Goal: Find specific page/section: Find specific page/section

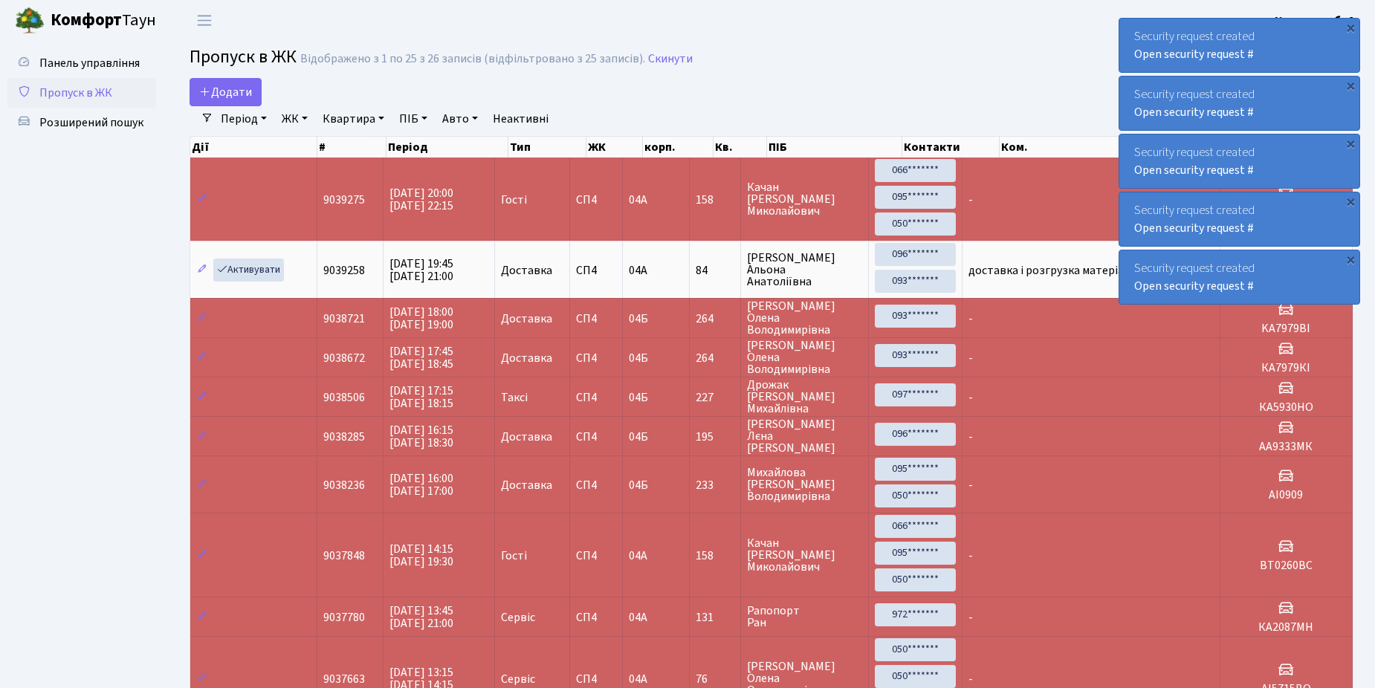
select select "25"
drag, startPoint x: 0, startPoint y: 0, endPoint x: 56, endPoint y: 123, distance: 134.7
click at [56, 123] on span "Розширений пошук" at bounding box center [91, 122] width 104 height 16
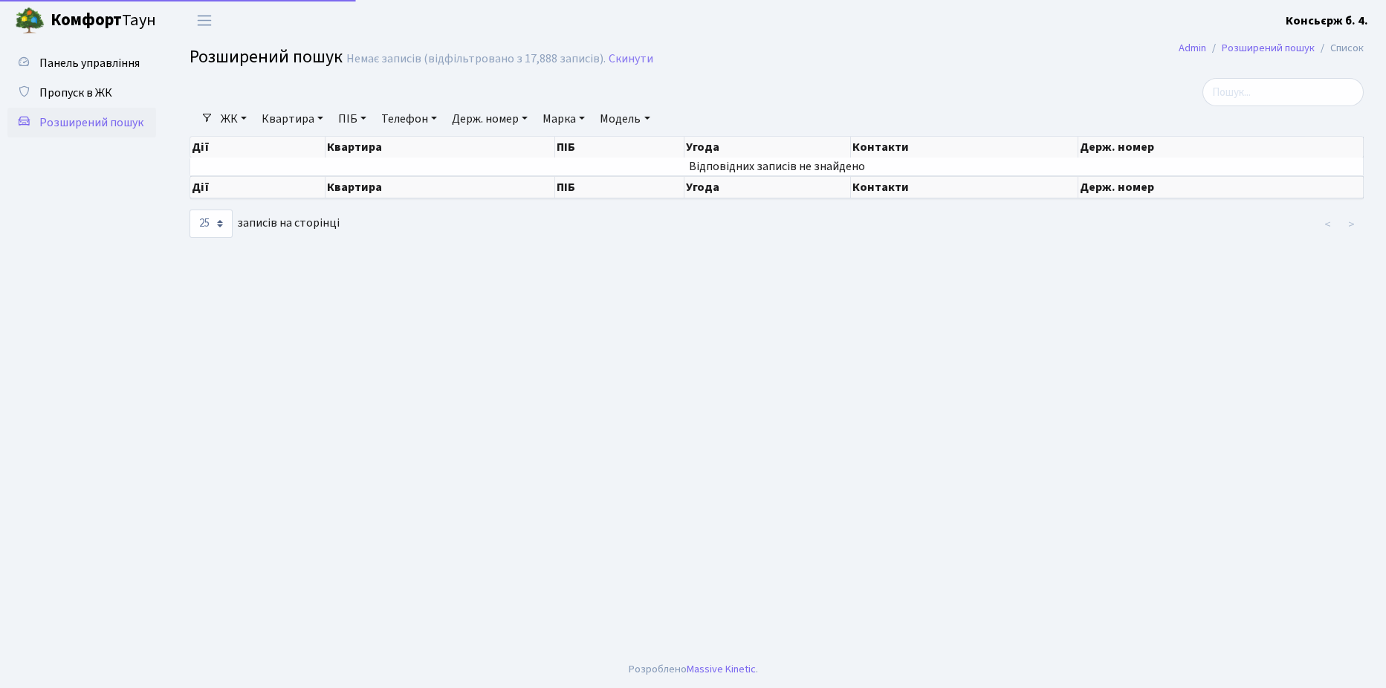
select select "25"
click at [64, 91] on span "Пропуск в ЖК" at bounding box center [75, 93] width 73 height 16
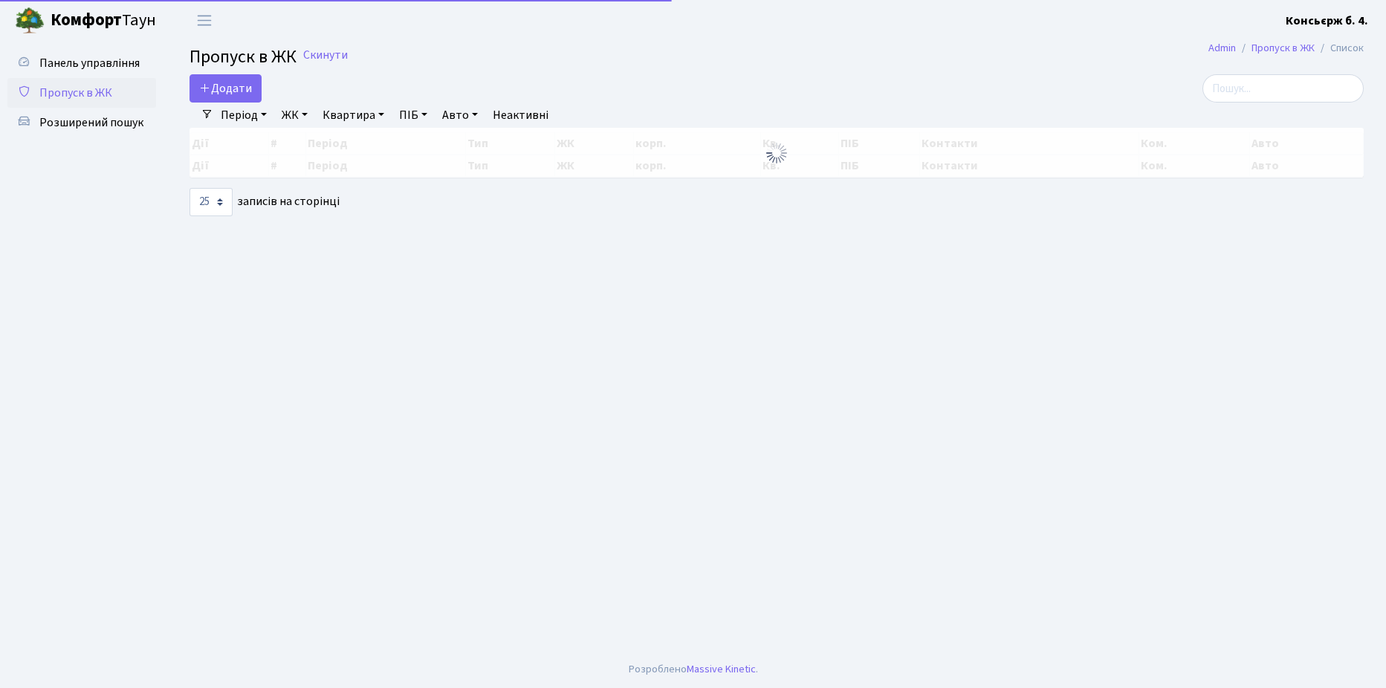
select select "25"
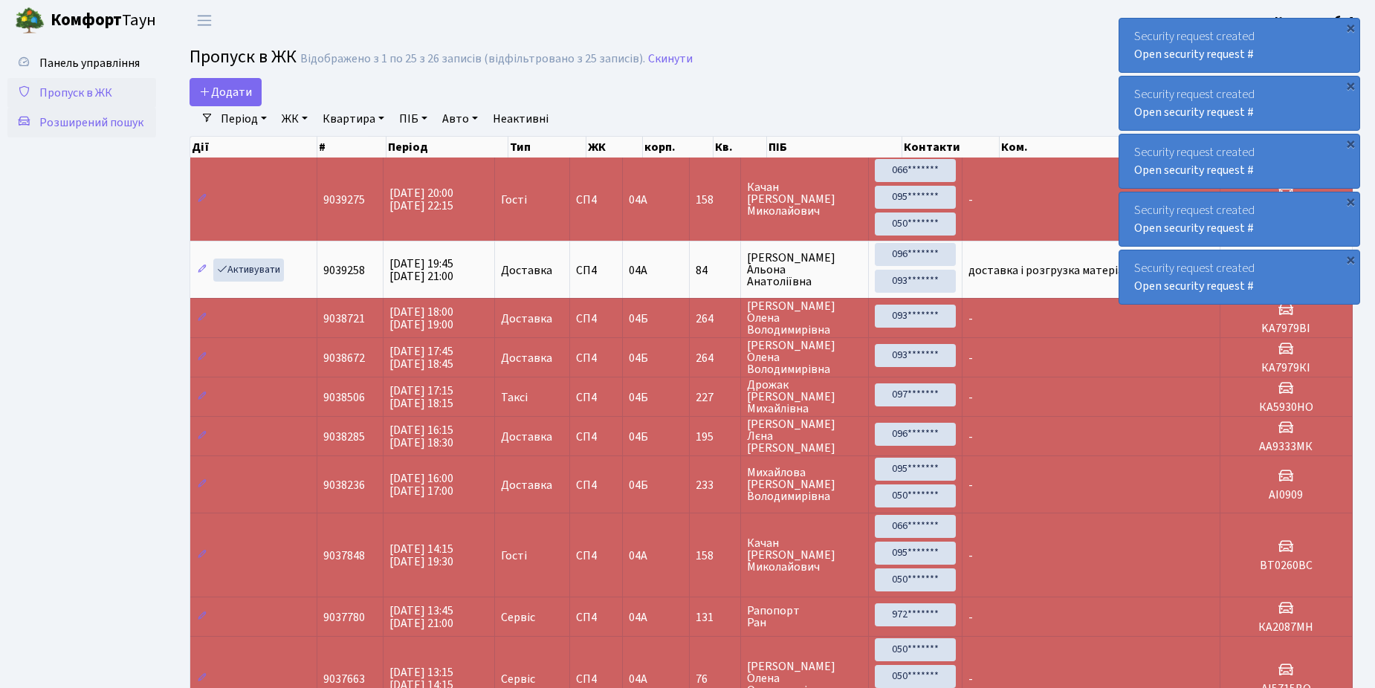
click at [94, 122] on span "Розширений пошук" at bounding box center [91, 122] width 104 height 16
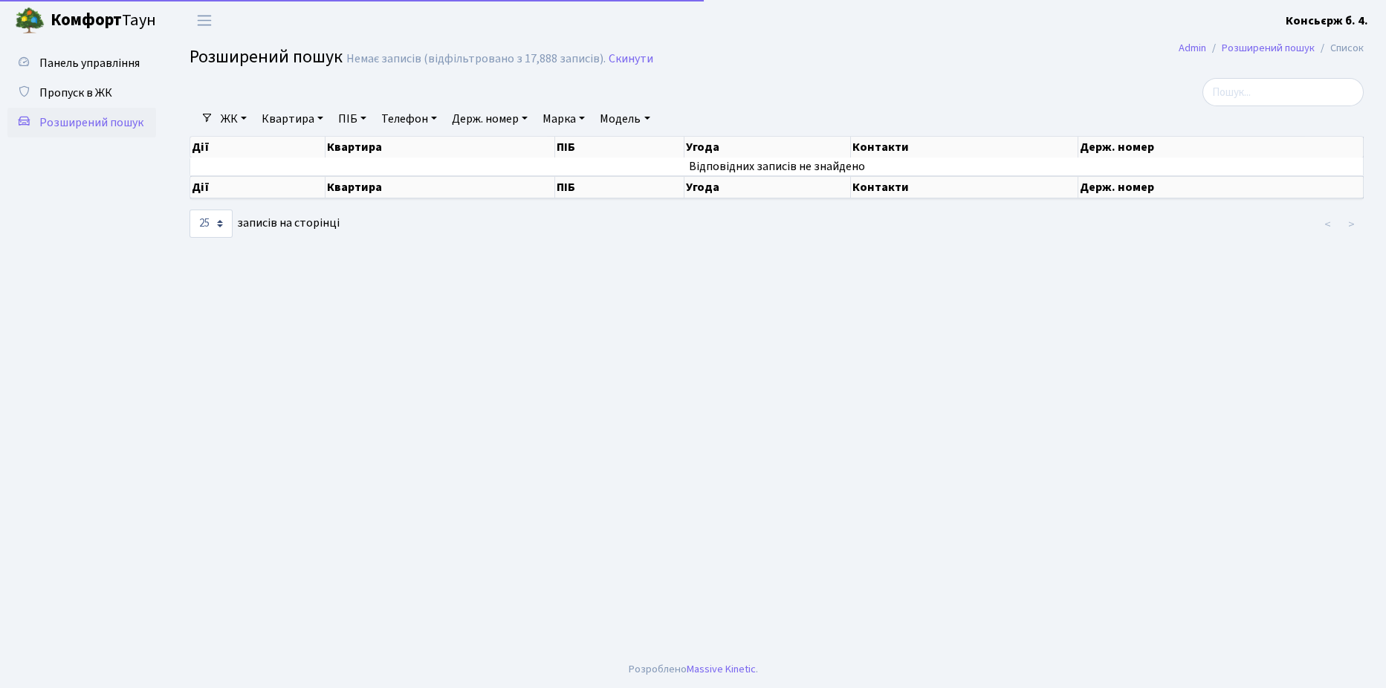
select select "25"
click at [97, 96] on span "Пропуск в ЖК" at bounding box center [75, 93] width 73 height 16
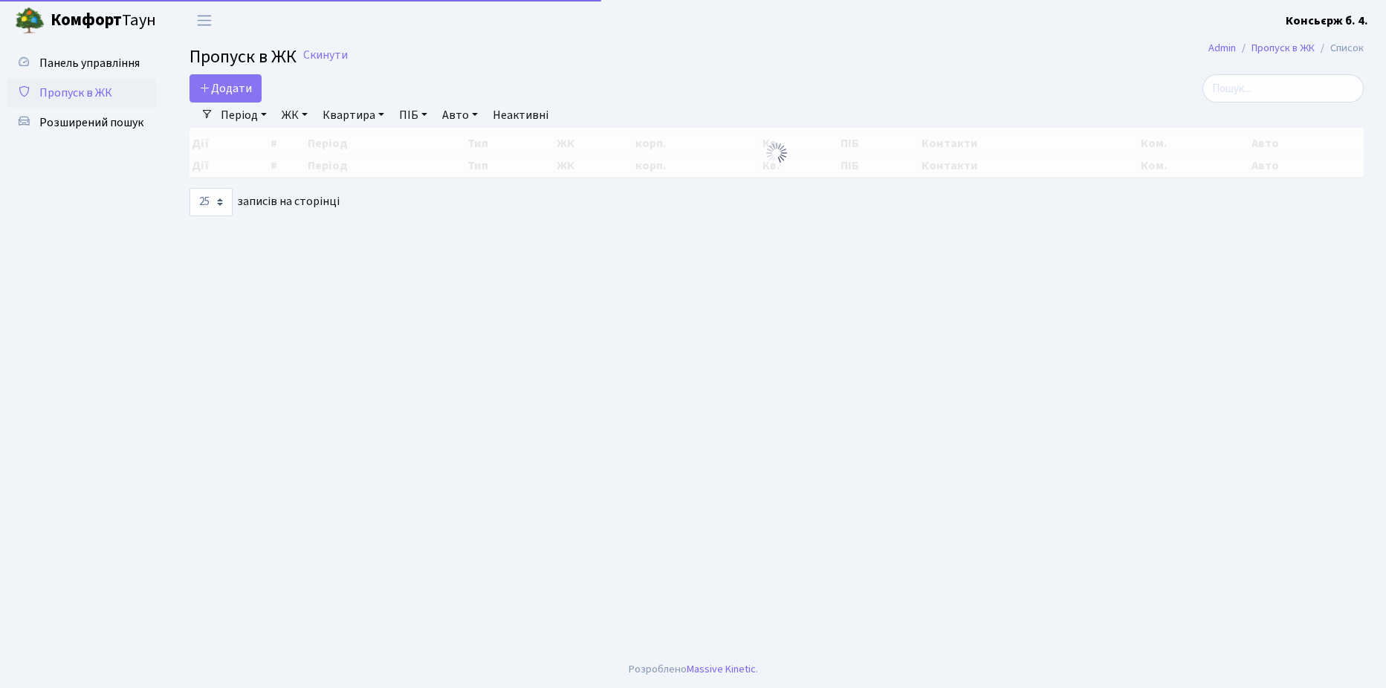
select select "25"
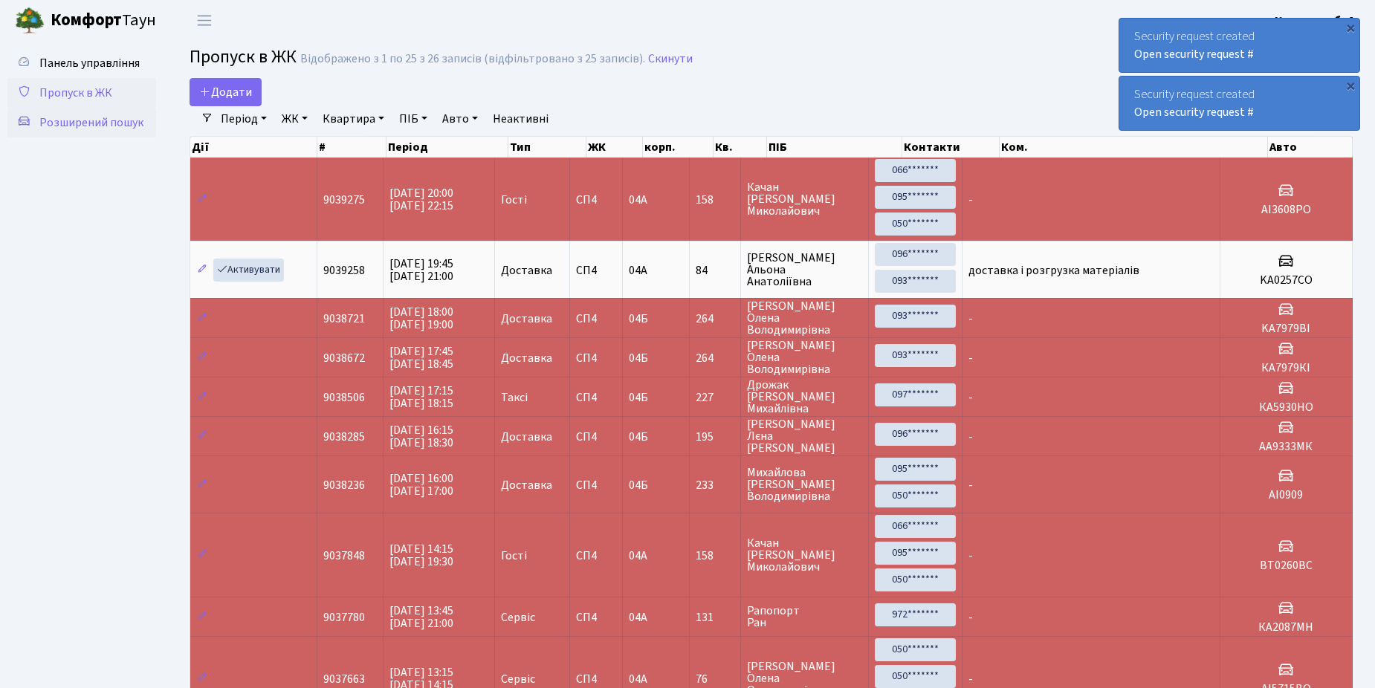
click at [97, 120] on span "Розширений пошук" at bounding box center [91, 122] width 104 height 16
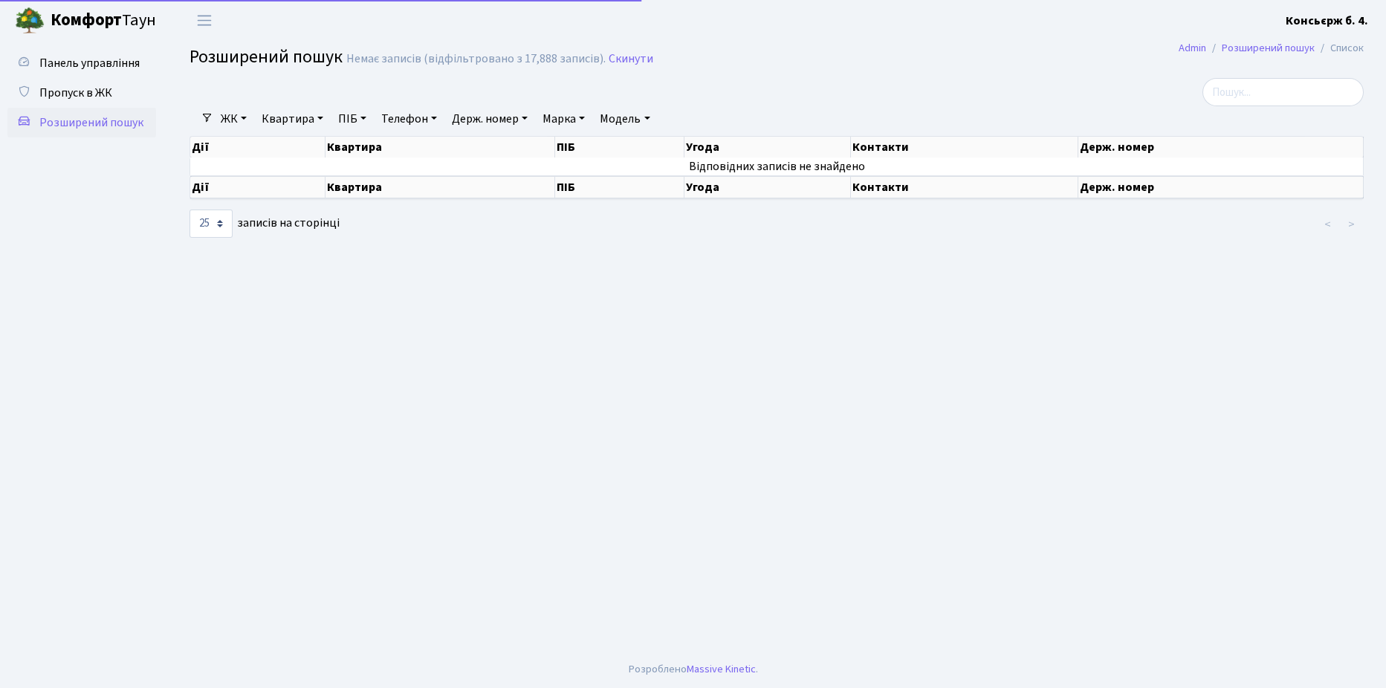
select select "25"
click at [79, 88] on span "Пропуск в ЖК" at bounding box center [75, 93] width 73 height 16
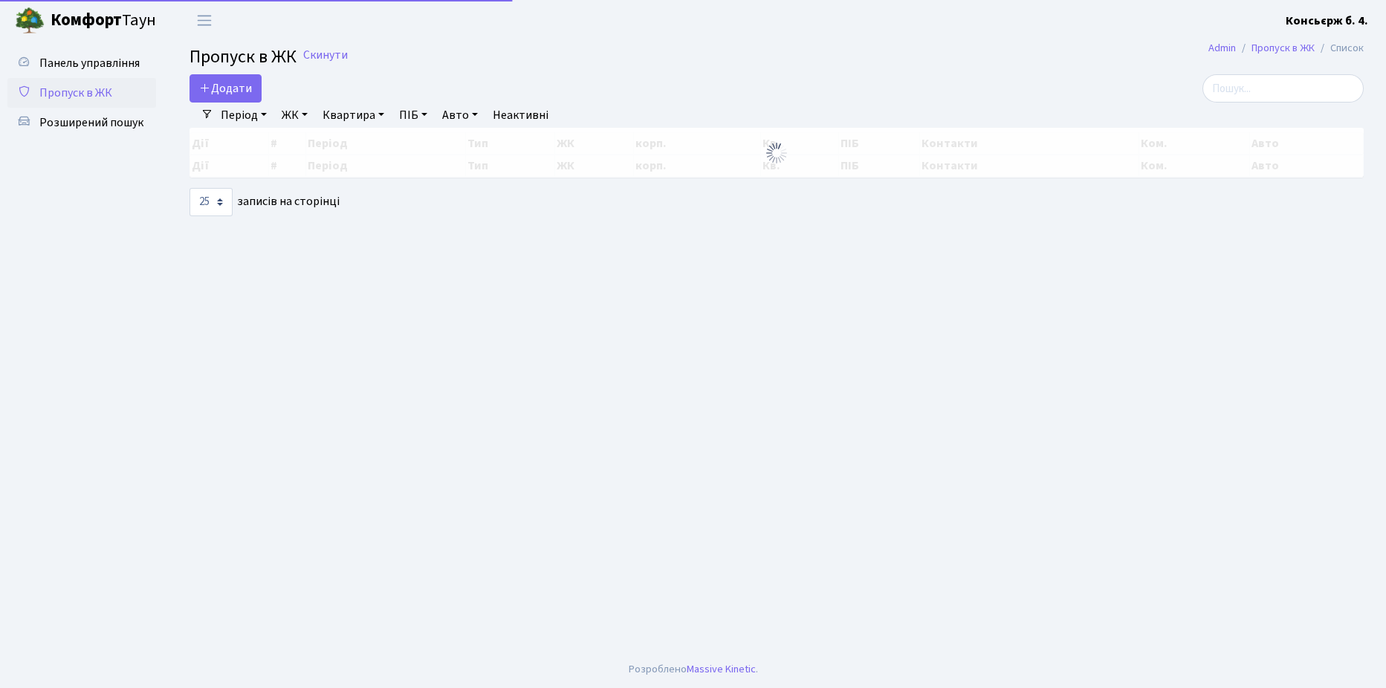
select select "25"
